Goal: Transaction & Acquisition: Purchase product/service

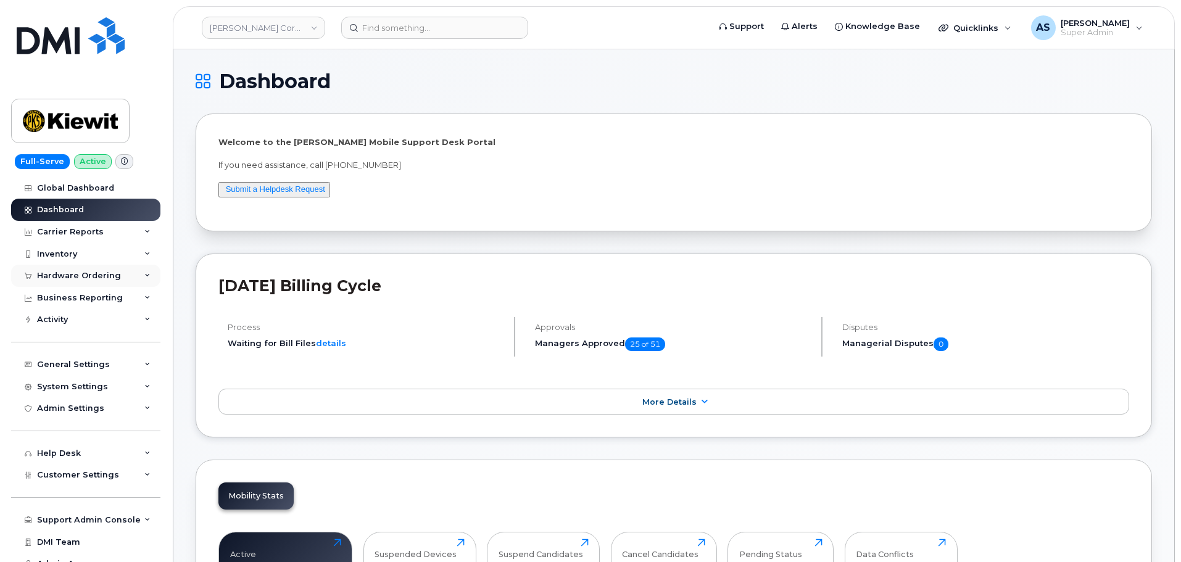
click at [87, 279] on div "Hardware Ordering" at bounding box center [79, 276] width 84 height 10
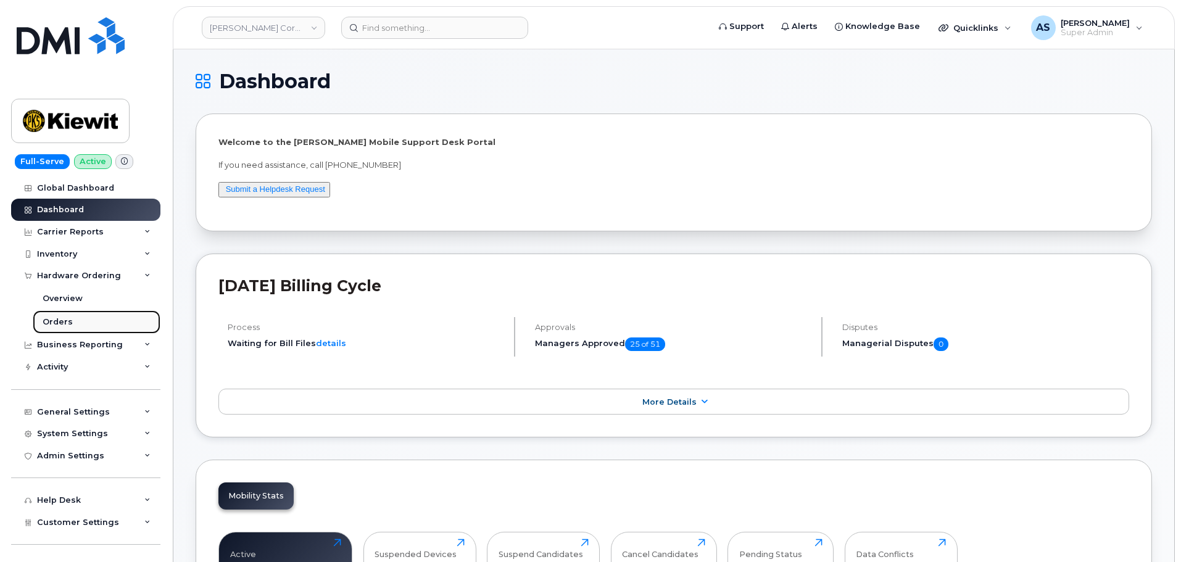
click at [87, 322] on link "Orders" at bounding box center [97, 321] width 128 height 23
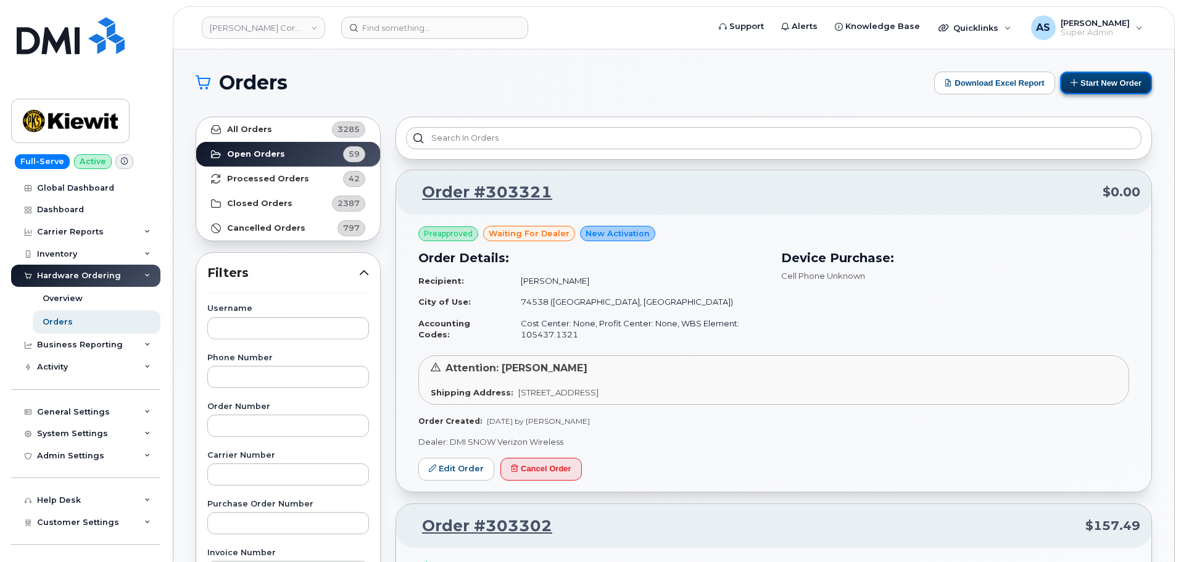
click at [1094, 88] on button "Start New Order" at bounding box center [1106, 83] width 92 height 23
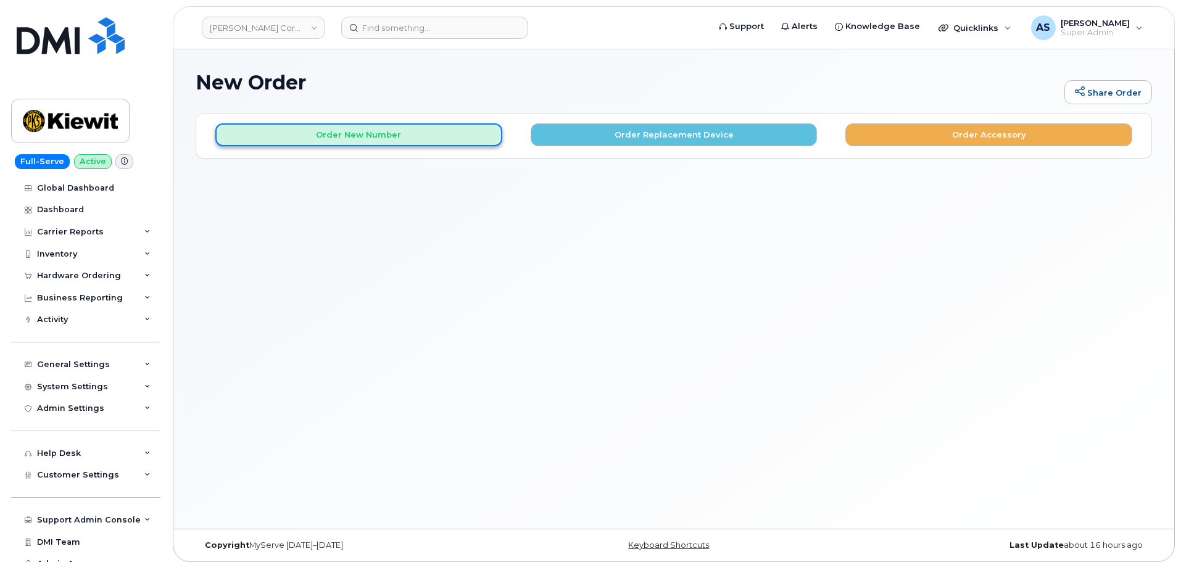
click at [428, 131] on button "Order New Number" at bounding box center [358, 134] width 287 height 23
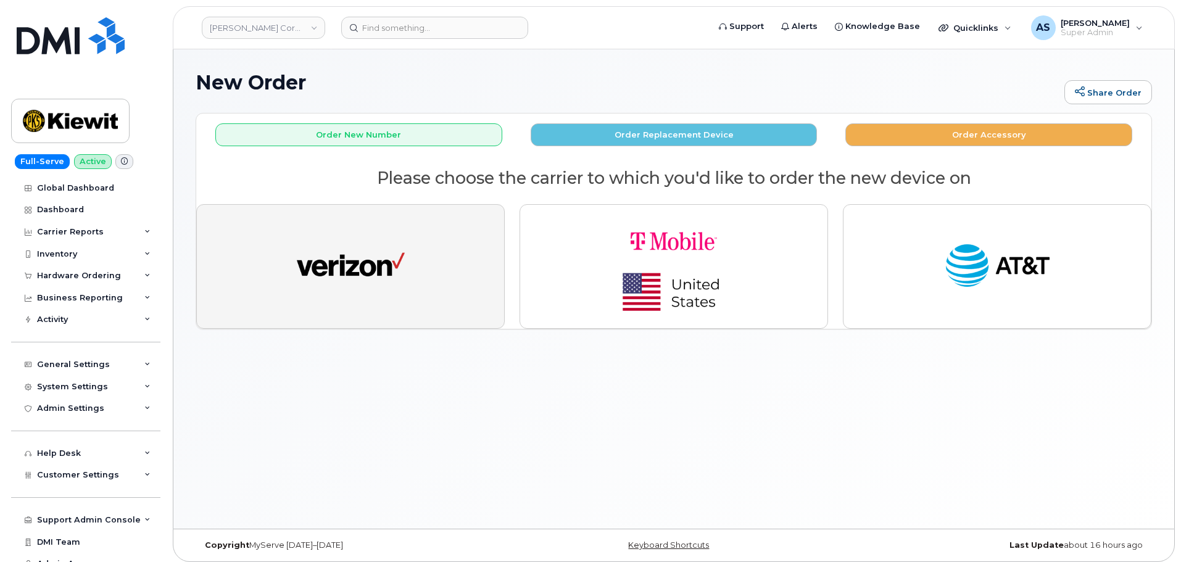
click at [438, 305] on button "button" at bounding box center [350, 266] width 308 height 125
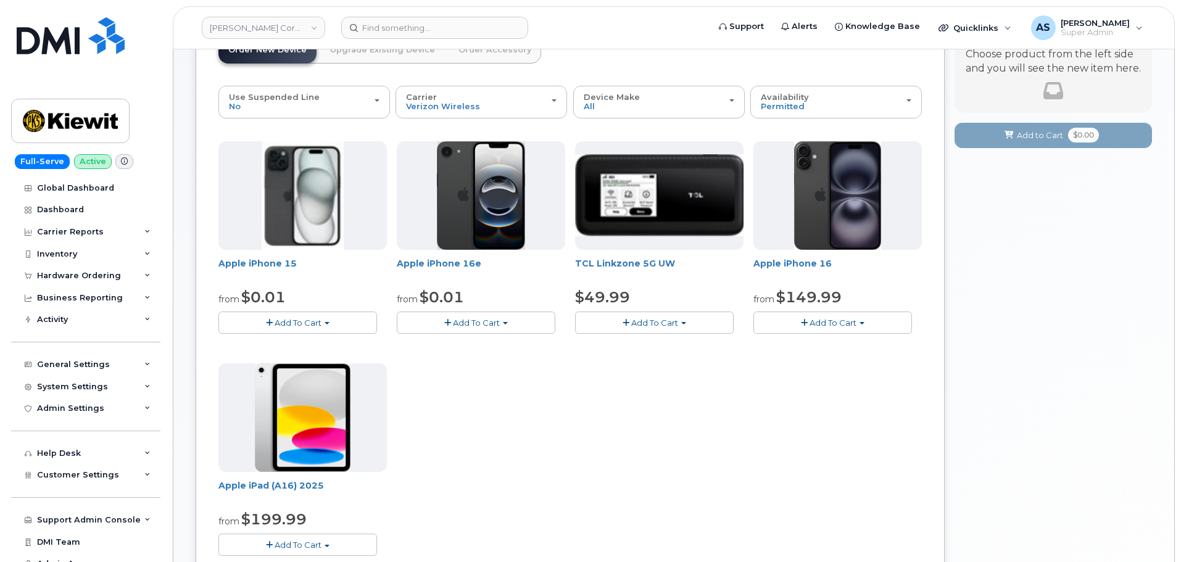
scroll to position [123, 0]
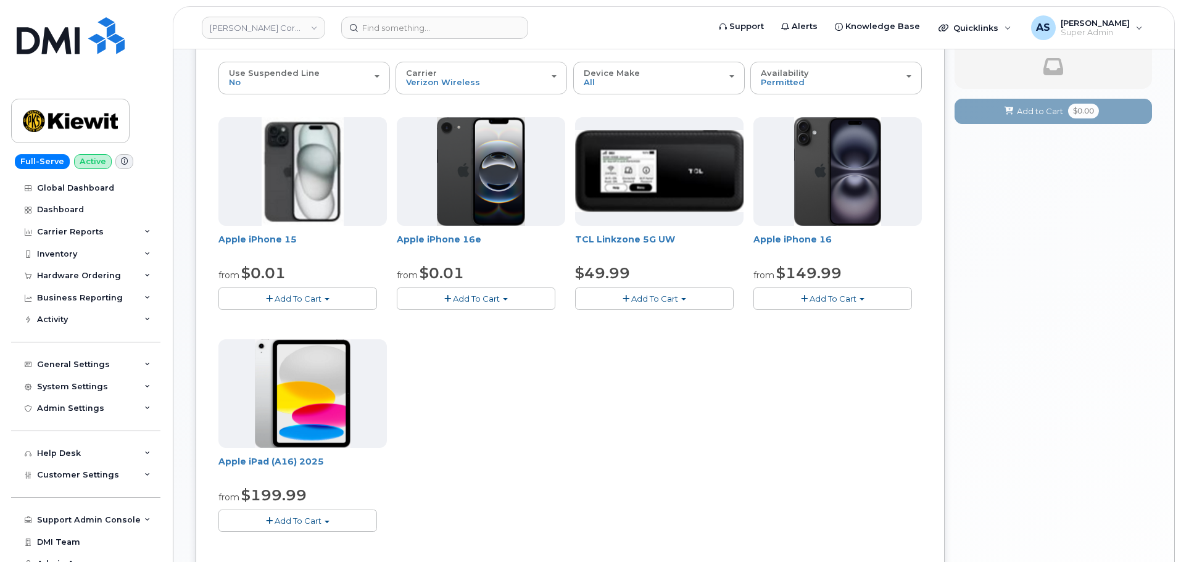
click at [827, 305] on button "Add To Cart" at bounding box center [832, 299] width 159 height 22
drag, startPoint x: 480, startPoint y: 398, endPoint x: 473, endPoint y: 338, distance: 60.2
click at [471, 391] on div "Apple iPhone 15 from $0.01 Add To Cart $0.01 - 2 Year Activation (128GB) $729.9…" at bounding box center [569, 334] width 703 height 434
click at [478, 291] on button "Add To Cart" at bounding box center [476, 299] width 159 height 22
click at [280, 289] on button "Add To Cart" at bounding box center [297, 299] width 159 height 22
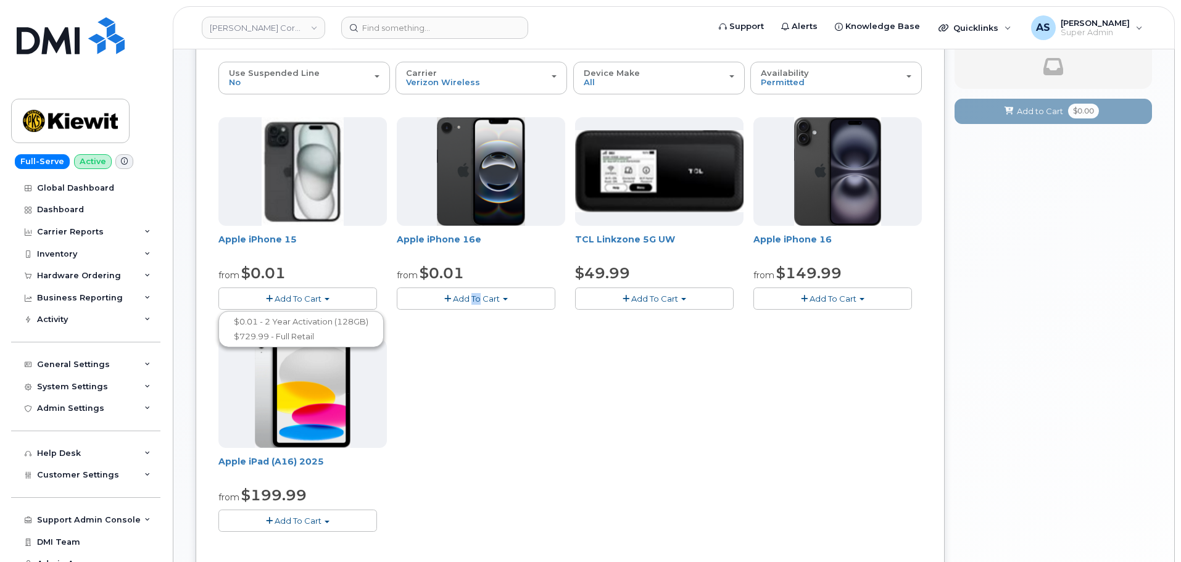
click at [785, 299] on button "Add To Cart" at bounding box center [832, 299] width 159 height 22
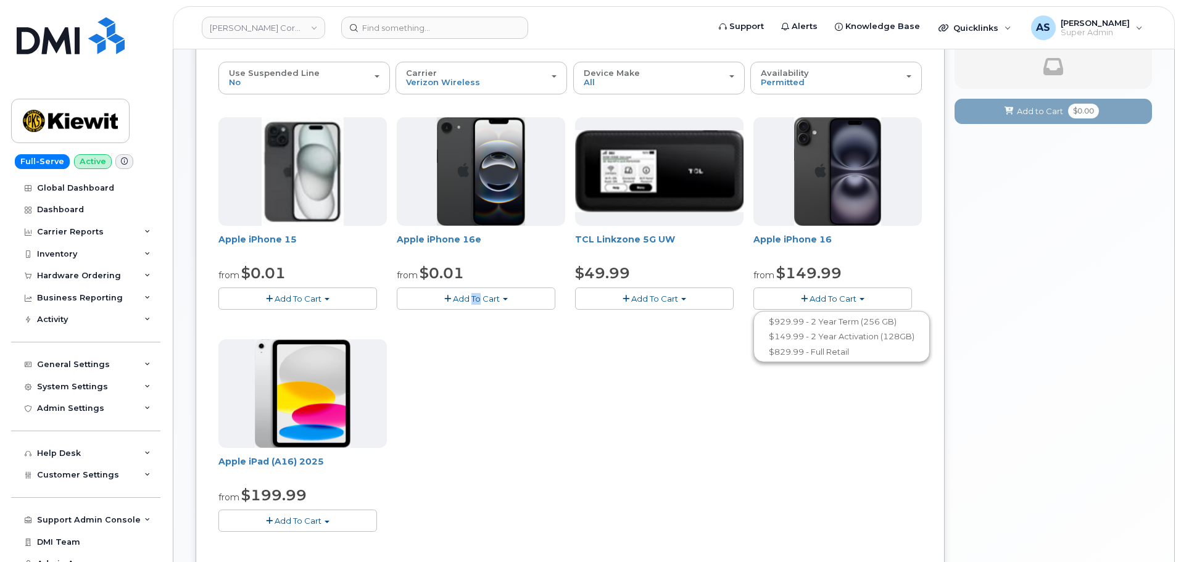
click at [516, 297] on button "Add To Cart" at bounding box center [476, 299] width 159 height 22
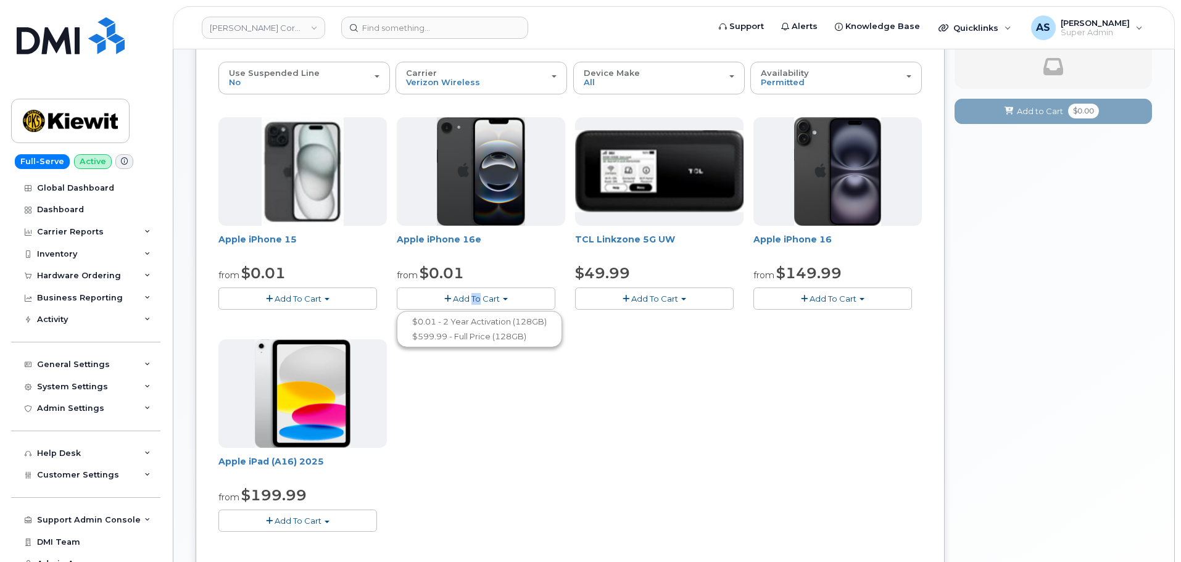
click at [313, 291] on button "Add To Cart" at bounding box center [297, 299] width 159 height 22
click at [793, 294] on button "Add To Cart" at bounding box center [832, 299] width 159 height 22
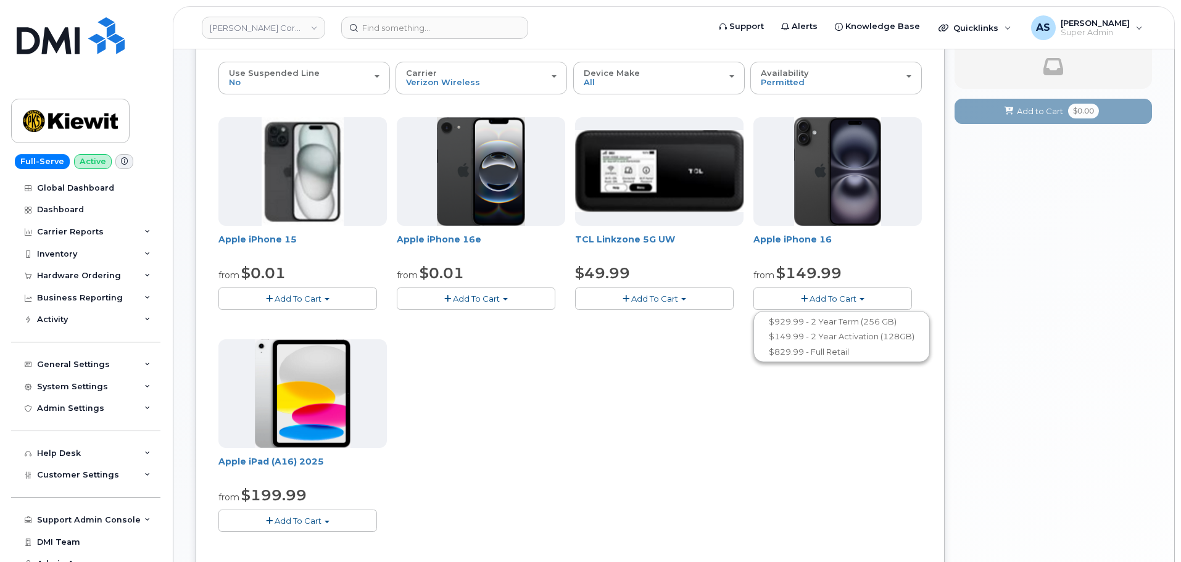
click at [689, 481] on div "Apple iPhone 15 from $0.01 Add To Cart $0.01 - 2 Year Activation (128GB) $729.9…" at bounding box center [569, 334] width 703 height 434
